Goal: Navigation & Orientation: Find specific page/section

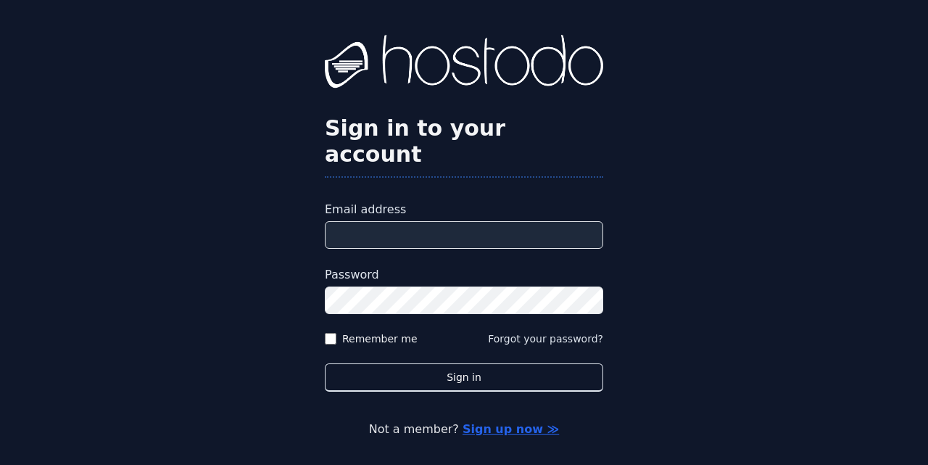
click at [486, 223] on input "Email address" at bounding box center [464, 235] width 278 height 28
type input "**********"
click at [325, 363] on button "Sign in" at bounding box center [464, 377] width 278 height 28
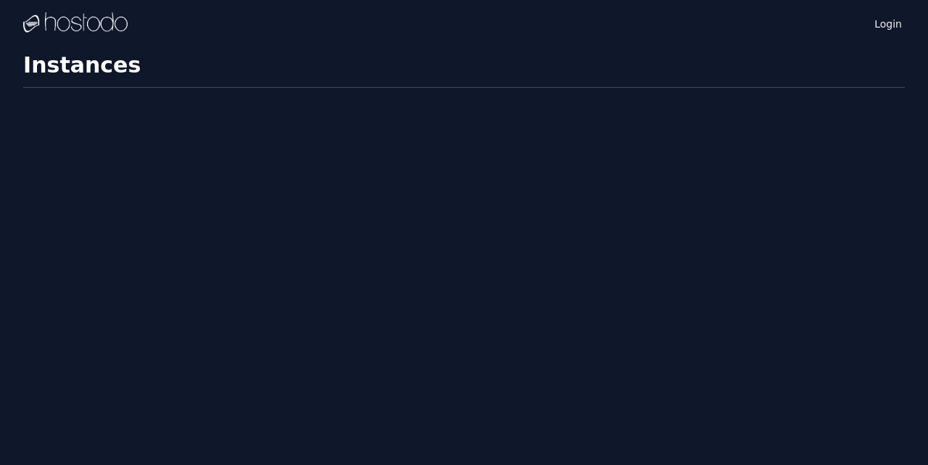
click at [472, 363] on div "Login Instances SSH Keys Billing Helpdesk Sign out Settings Instances" at bounding box center [464, 232] width 928 height 465
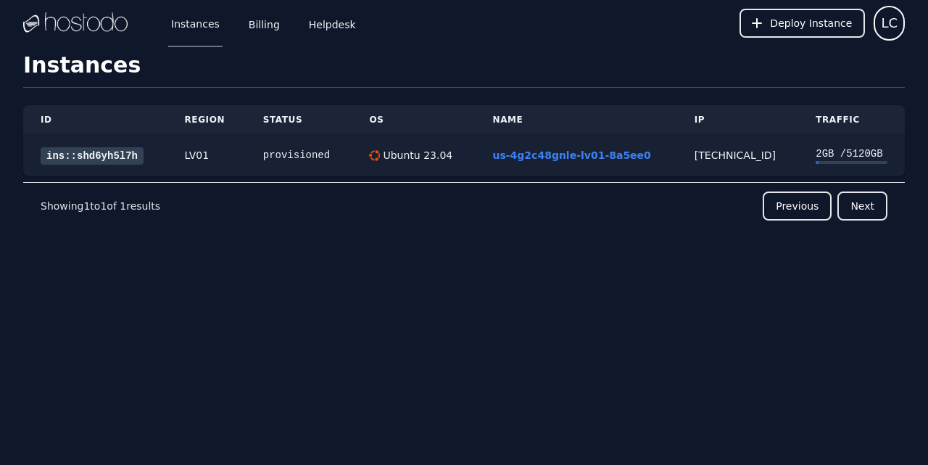
click at [112, 151] on link "ins::shd6yh5l7h" at bounding box center [92, 155] width 103 height 17
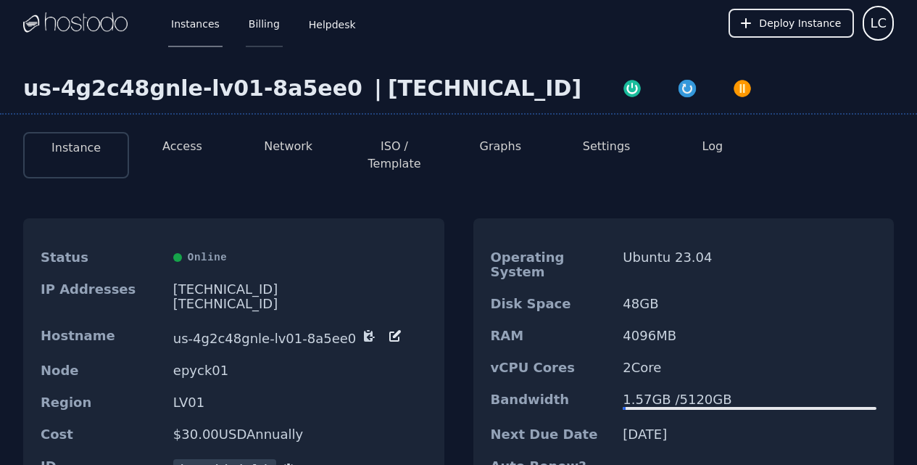
click at [258, 18] on link "Billing" at bounding box center [264, 23] width 37 height 48
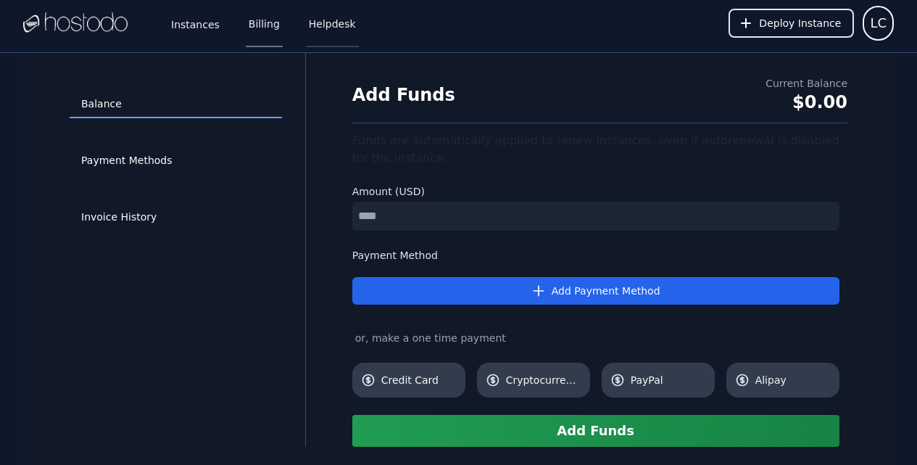
click at [326, 24] on link "Helpdesk" at bounding box center [332, 23] width 53 height 48
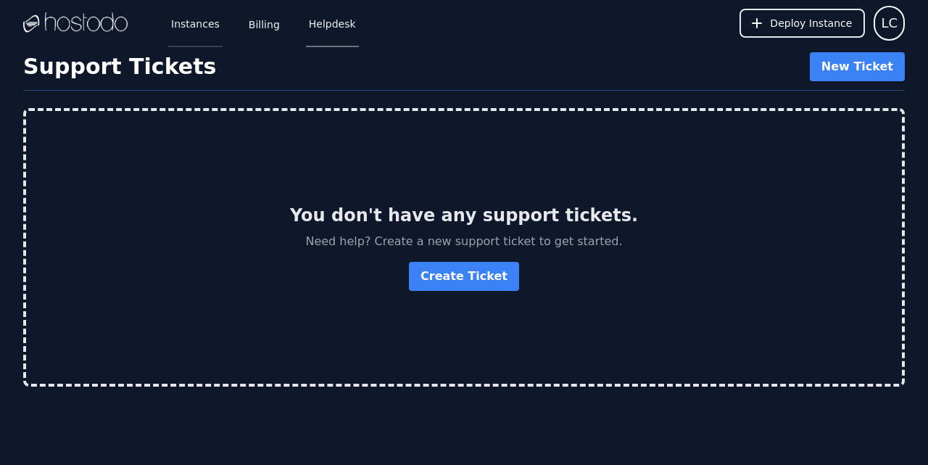
click at [194, 28] on link "Instances" at bounding box center [195, 23] width 54 height 48
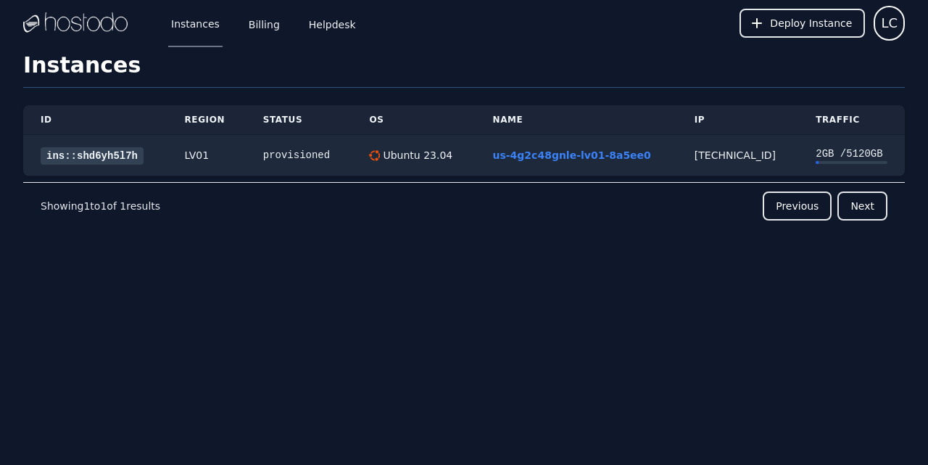
drag, startPoint x: 516, startPoint y: 40, endPoint x: 466, endPoint y: 38, distance: 50.1
click at [466, 38] on div "Instances Billing Helpdesk Deploy Instance LC" at bounding box center [464, 23] width 882 height 46
drag, startPoint x: 448, startPoint y: 326, endPoint x: 360, endPoint y: 332, distance: 87.9
drag, startPoint x: 360, startPoint y: 332, endPoint x: 381, endPoint y: 241, distance: 93.0
click at [321, 331] on div "Instances Billing Helpdesk Deploy Instance LC Instances SSH Keys Billing Helpde…" at bounding box center [464, 232] width 928 height 465
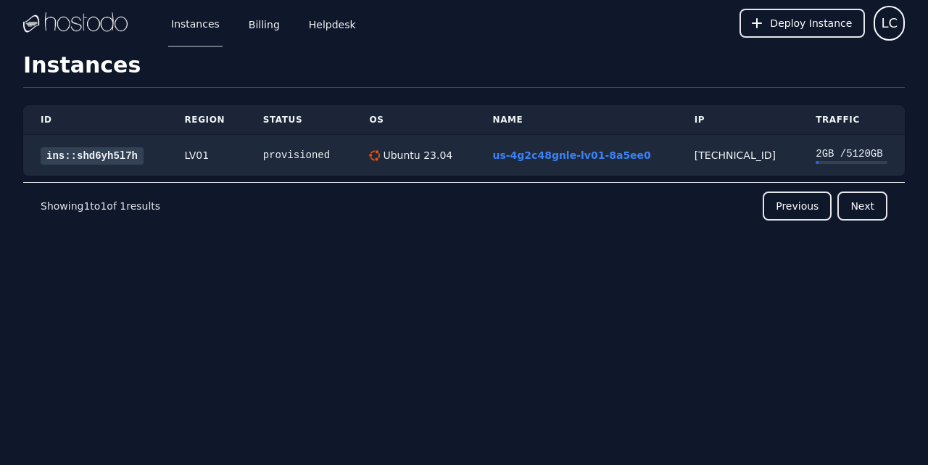
drag, startPoint x: 553, startPoint y: 62, endPoint x: 552, endPoint y: 84, distance: 22.5
click at [535, 49] on div "Instances Billing Helpdesk Deploy Instance LC Instances SSH Keys Billing Helpde…" at bounding box center [464, 232] width 928 height 465
drag, startPoint x: 575, startPoint y: 310, endPoint x: 510, endPoint y: 249, distance: 89.2
click at [510, 315] on div "Instances Billing Helpdesk Deploy Instance LC Instances SSH Keys Billing Helpde…" at bounding box center [464, 232] width 928 height 465
drag, startPoint x: 541, startPoint y: 57, endPoint x: 510, endPoint y: 49, distance: 32.0
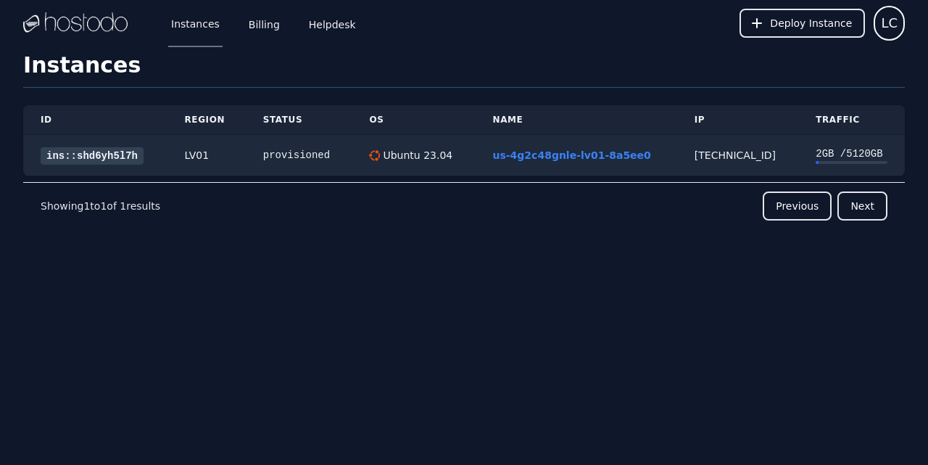
click at [510, 49] on div "Instances Billing Helpdesk Deploy Instance LC Instances SSH Keys Billing Helpde…" at bounding box center [464, 232] width 928 height 465
drag, startPoint x: 825, startPoint y: 388, endPoint x: 786, endPoint y: 184, distance: 207.5
click at [825, 388] on div "Instances Billing Helpdesk Deploy Instance LC Instances SSH Keys Billing Helpde…" at bounding box center [464, 232] width 928 height 465
